Goal: Check status

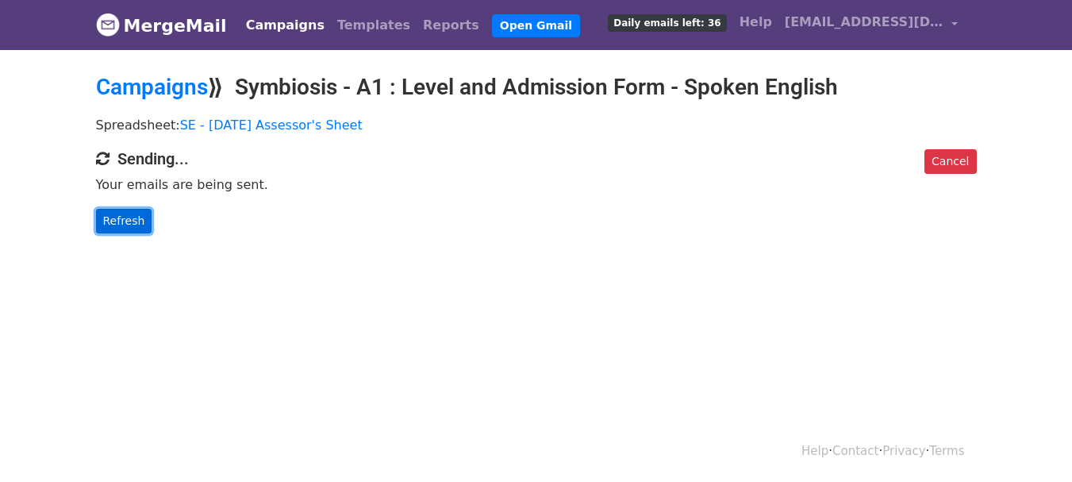
click at [124, 222] on link "Refresh" at bounding box center [124, 221] width 56 height 25
click at [117, 229] on link "Refresh" at bounding box center [124, 221] width 56 height 25
click at [110, 217] on link "Refresh" at bounding box center [124, 221] width 56 height 25
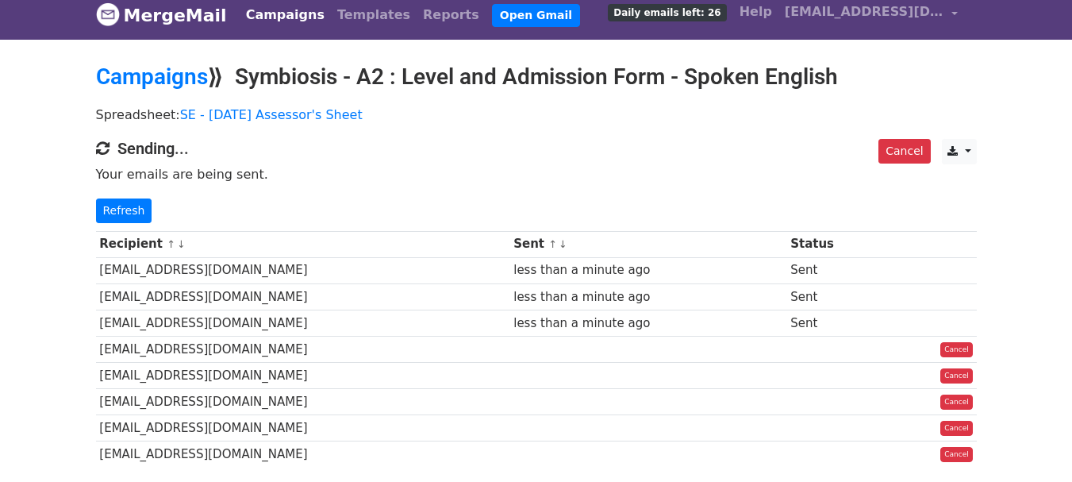
scroll to position [79, 0]
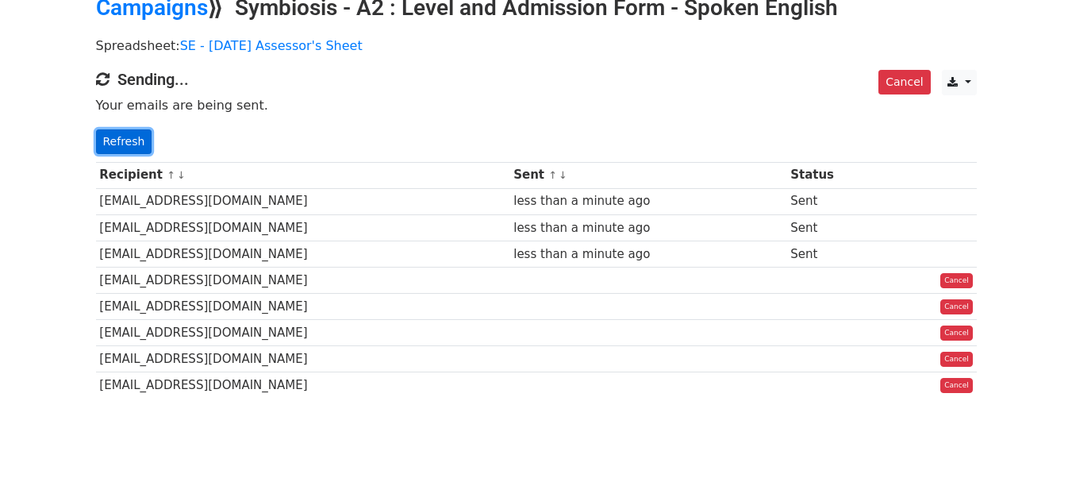
click at [137, 143] on link "Refresh" at bounding box center [124, 141] width 56 height 25
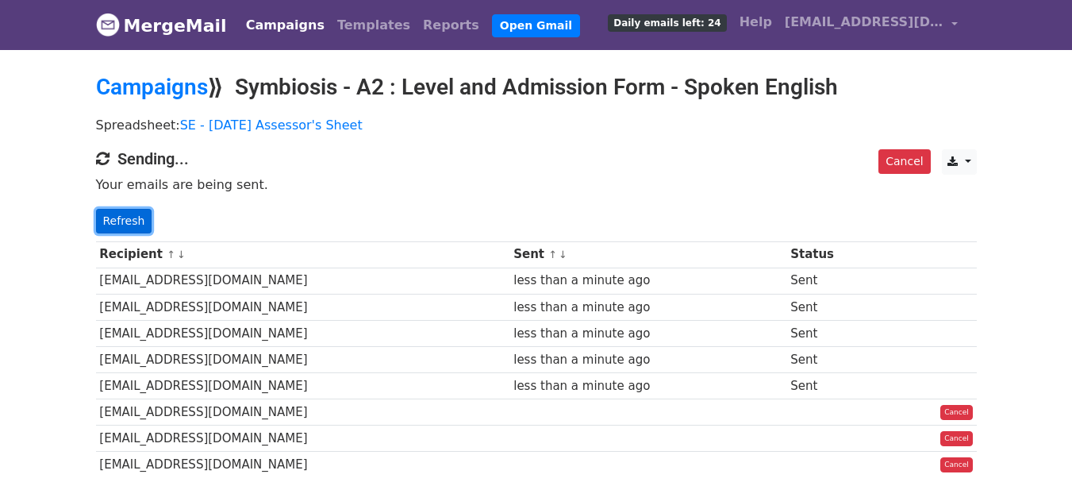
click at [145, 222] on link "Refresh" at bounding box center [124, 221] width 56 height 25
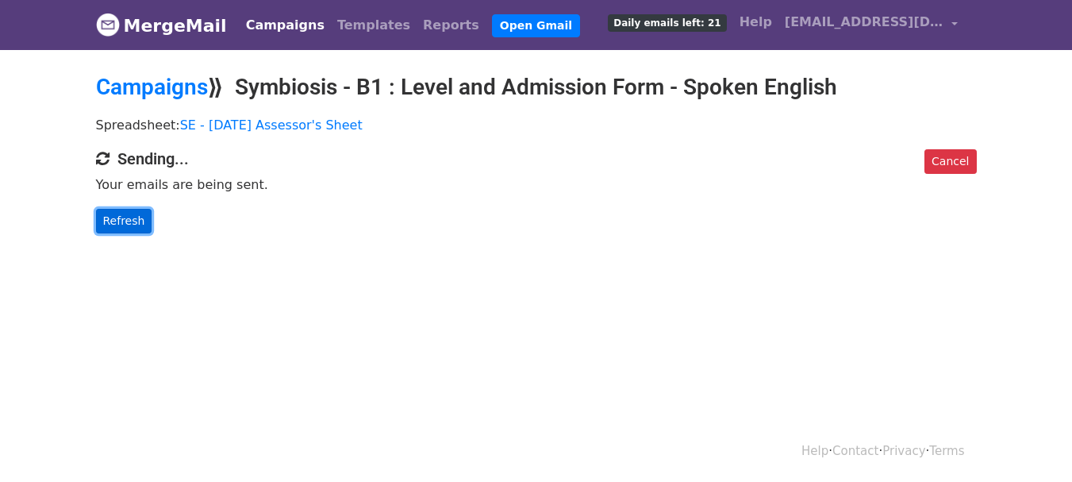
click at [123, 221] on link "Refresh" at bounding box center [124, 221] width 56 height 25
click at [119, 225] on link "Refresh" at bounding box center [124, 221] width 56 height 25
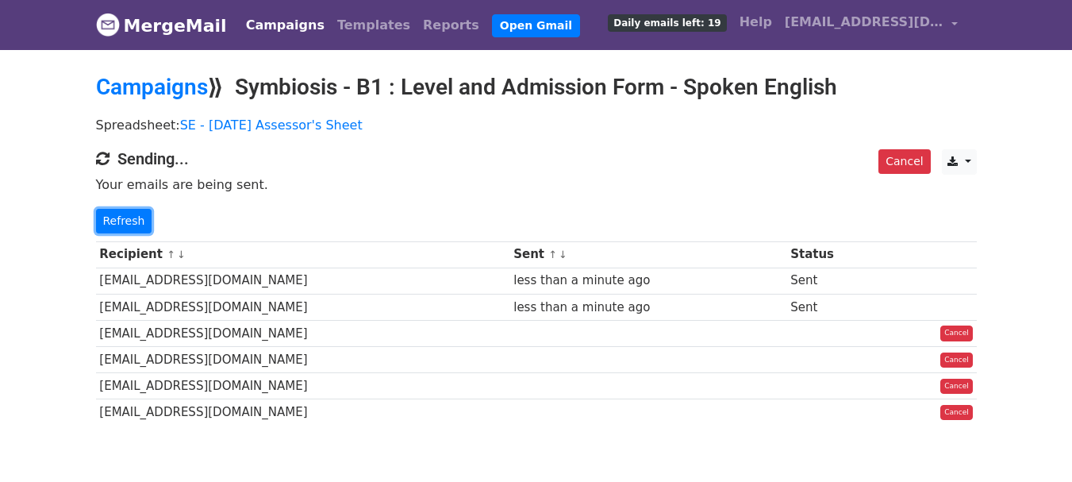
click at [119, 225] on link "Refresh" at bounding box center [124, 221] width 56 height 25
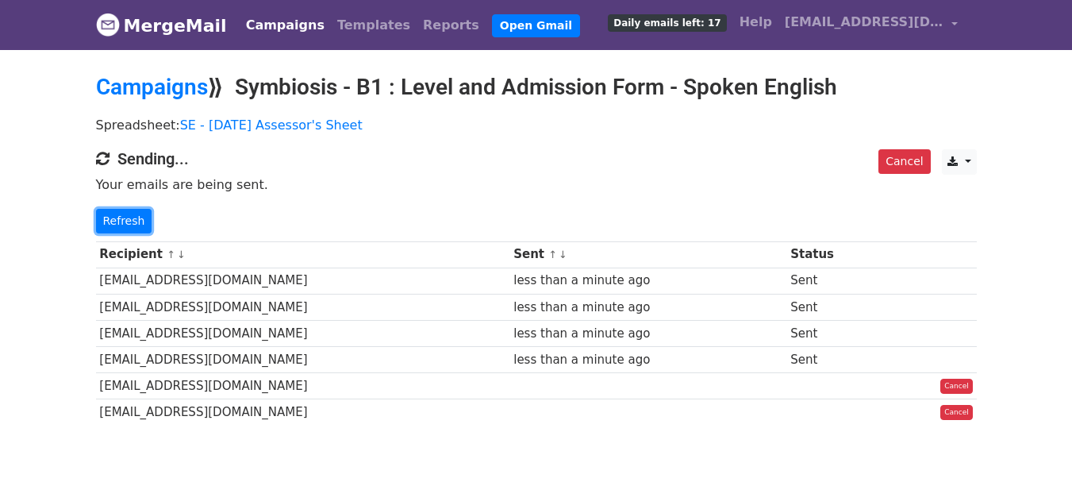
click at [119, 225] on link "Refresh" at bounding box center [124, 221] width 56 height 25
drag, startPoint x: 0, startPoint y: 0, endPoint x: 133, endPoint y: 233, distance: 268.8
click at [121, 226] on link "Refresh" at bounding box center [124, 221] width 56 height 25
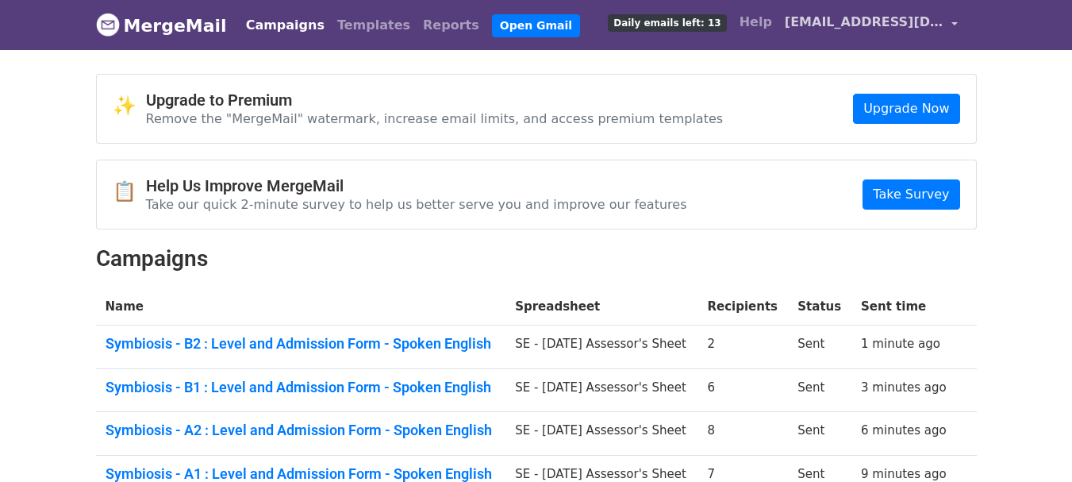
click at [906, 9] on link "[EMAIL_ADDRESS][DOMAIN_NAME]" at bounding box center [872, 24] width 186 height 37
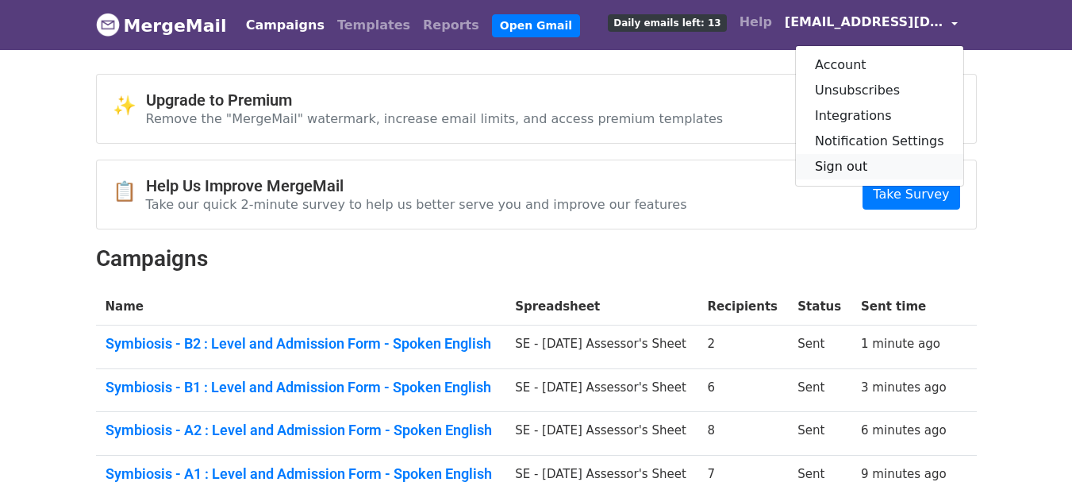
click at [880, 169] on link "Sign out" at bounding box center [879, 166] width 167 height 25
